Goal: Task Accomplishment & Management: Complete application form

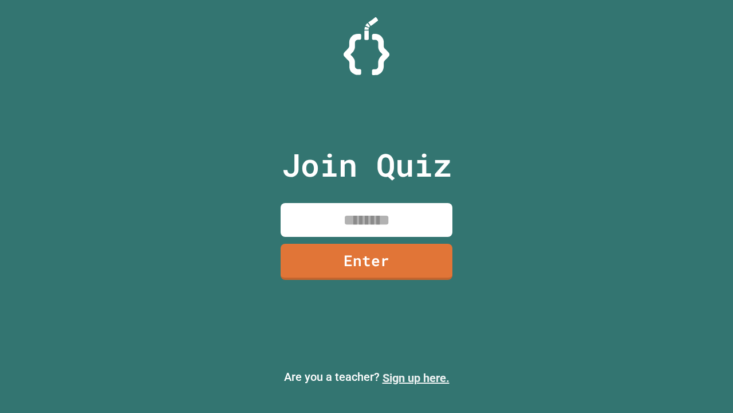
click at [416, 378] on link "Sign up here." at bounding box center [416, 378] width 67 height 14
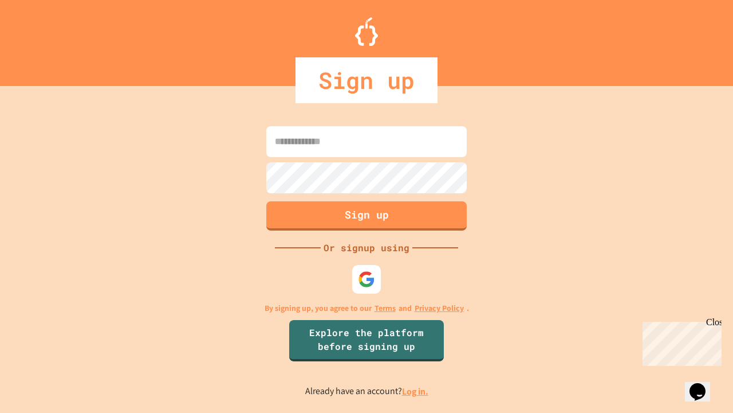
click at [416, 391] on link "Log in." at bounding box center [415, 391] width 26 height 12
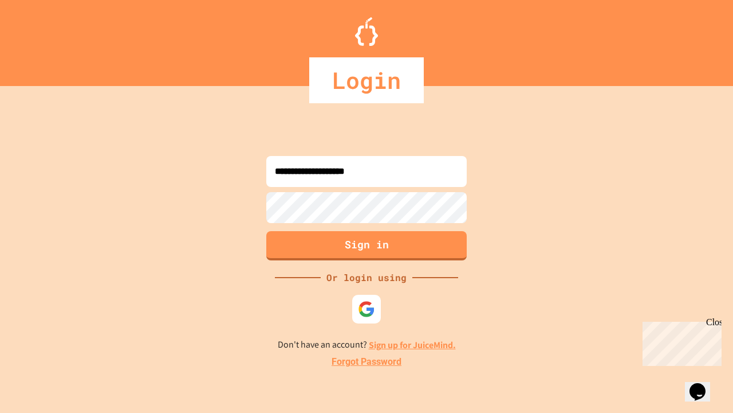
type input "**********"
